Goal: Find specific page/section: Locate a particular part of the current website

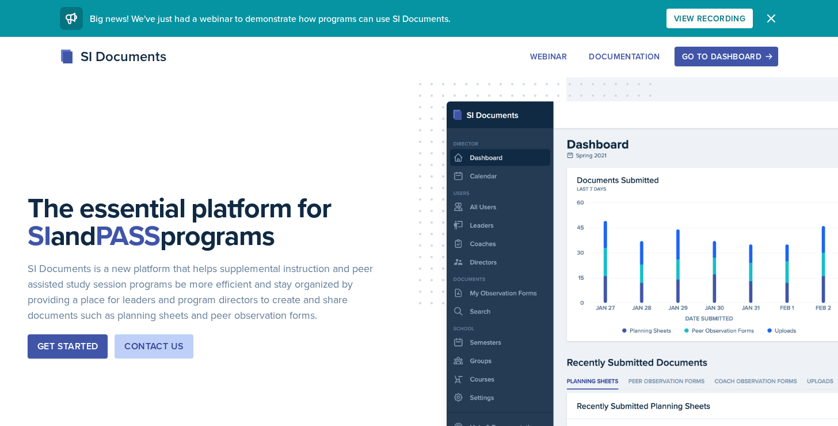
click at [750, 54] on div "Go to Dashboard" at bounding box center [726, 56] width 89 height 9
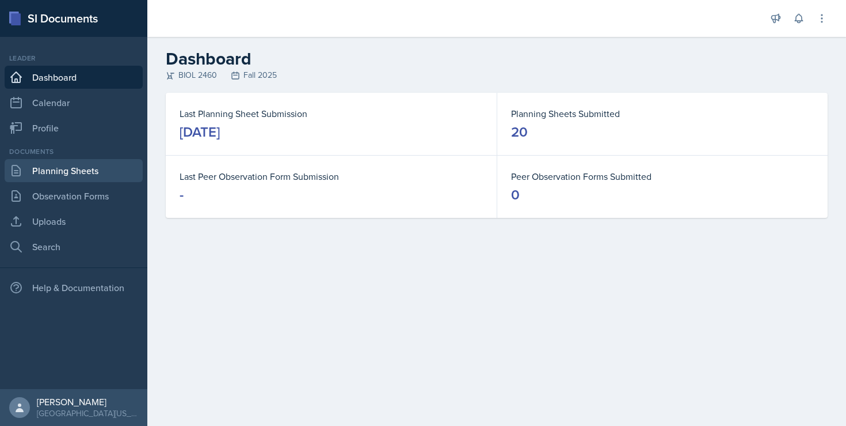
click at [64, 172] on link "Planning Sheets" at bounding box center [74, 170] width 138 height 23
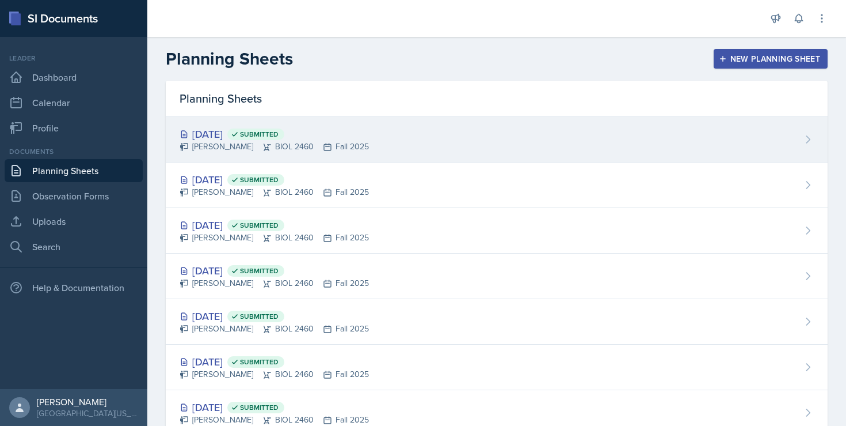
click at [238, 139] on div "[DATE] Submitted" at bounding box center [274, 134] width 189 height 16
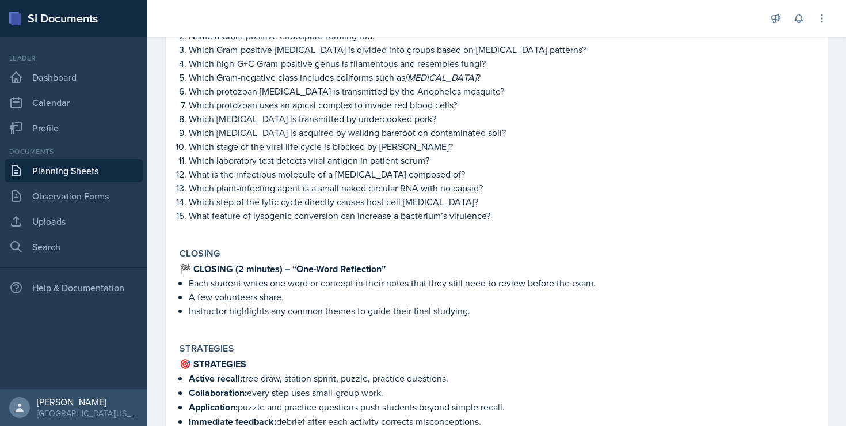
scroll to position [937, 0]
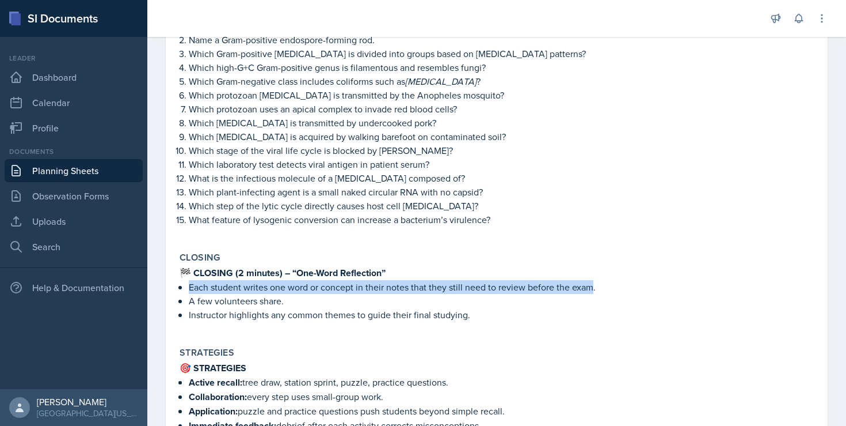
drag, startPoint x: 188, startPoint y: 289, endPoint x: 593, endPoint y: 287, distance: 404.2
click at [593, 287] on div "🏁 CLOSING (2 minutes) – “One-Word Reflection” Each student writes one word or c…" at bounding box center [497, 298] width 635 height 67
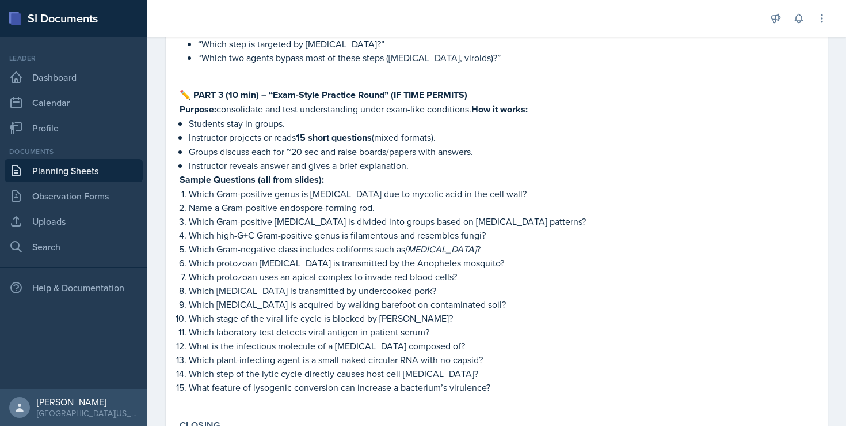
scroll to position [833, 0]
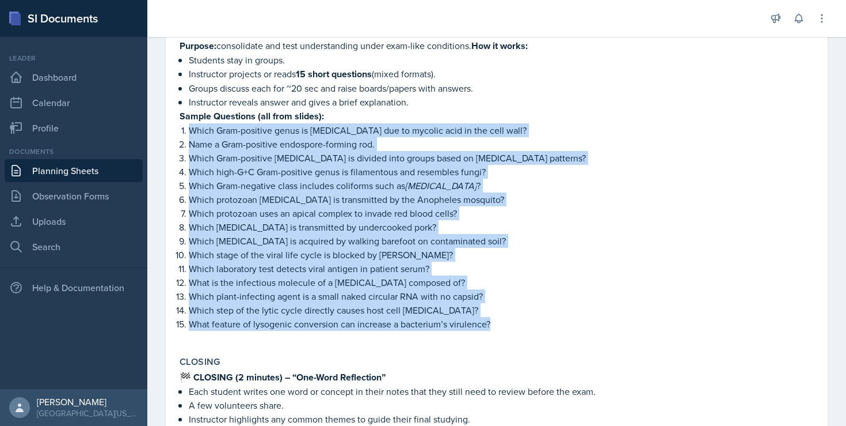
drag, startPoint x: 177, startPoint y: 131, endPoint x: 536, endPoint y: 325, distance: 407.4
copy ol "Which Gram-positive genus is [MEDICAL_DATA] due to mycolic acid in the cell wal…"
click at [379, 123] on p "Sample Questions (all from slides):" at bounding box center [497, 116] width 635 height 14
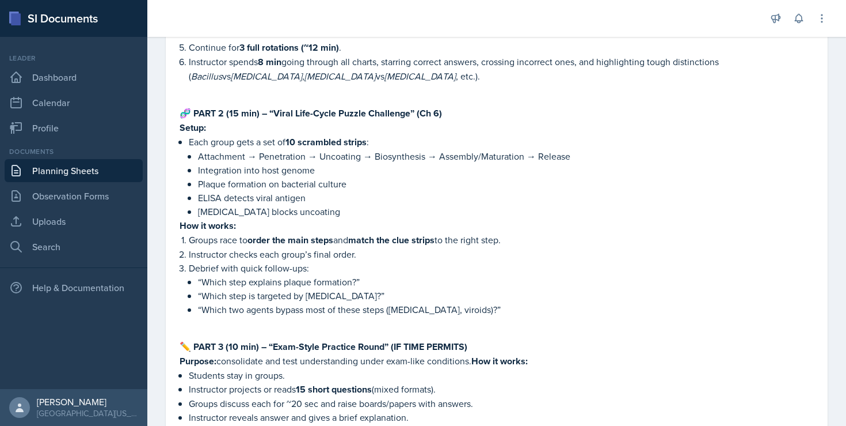
scroll to position [523, 0]
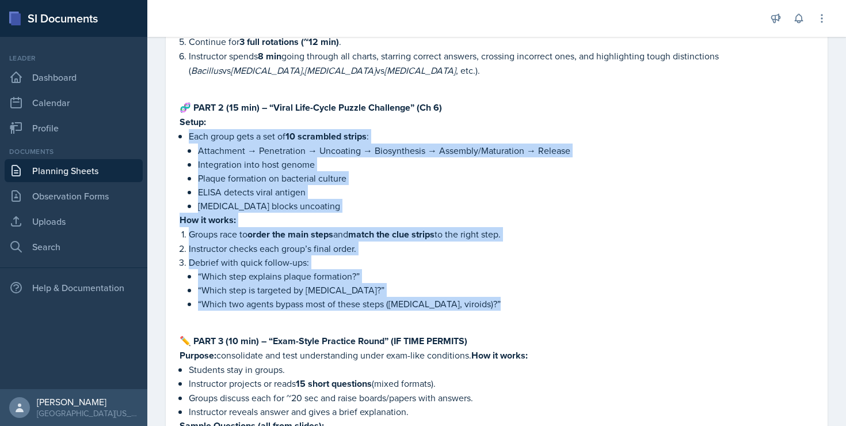
drag, startPoint x: 177, startPoint y: 135, endPoint x: 480, endPoint y: 311, distance: 350.9
click at [480, 311] on div "Session PART 1 (20 min) – “20-Second Station Sprint” (Ch 4 & 5) Setup: Create 6…" at bounding box center [497, 237] width 644 height 837
copy div "Each group gets a set of 10 scrambled strips : Attachment → Penetration → Uncoa…"
